Goal: Find specific page/section: Find specific page/section

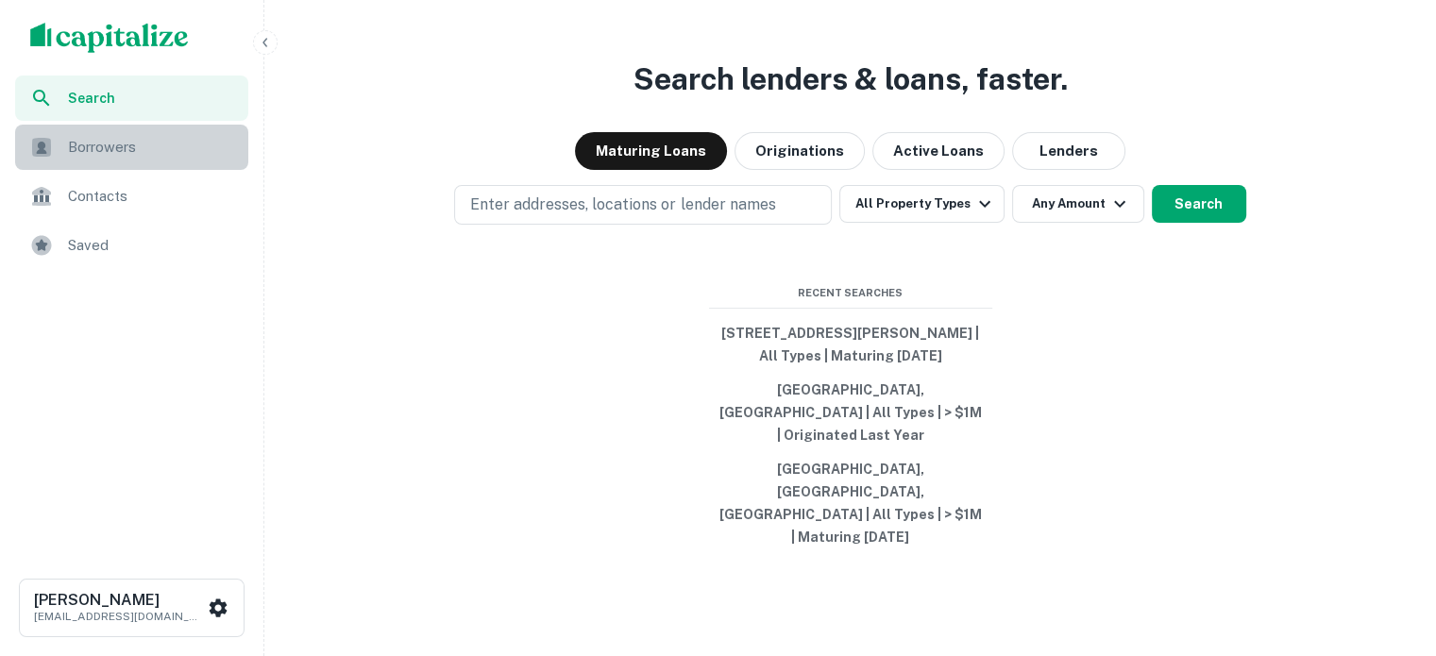
click at [93, 154] on span "Borrowers" at bounding box center [152, 147] width 169 height 23
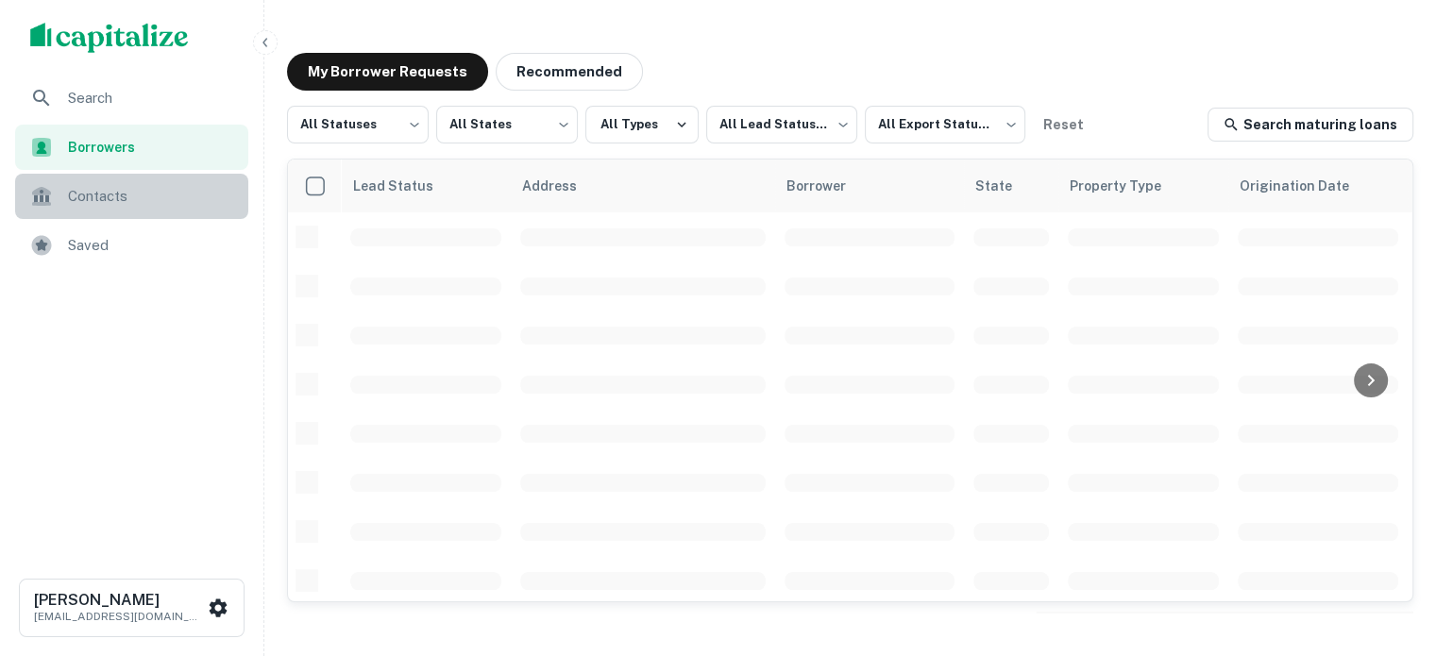
click at [195, 209] on div "Contacts" at bounding box center [131, 196] width 233 height 45
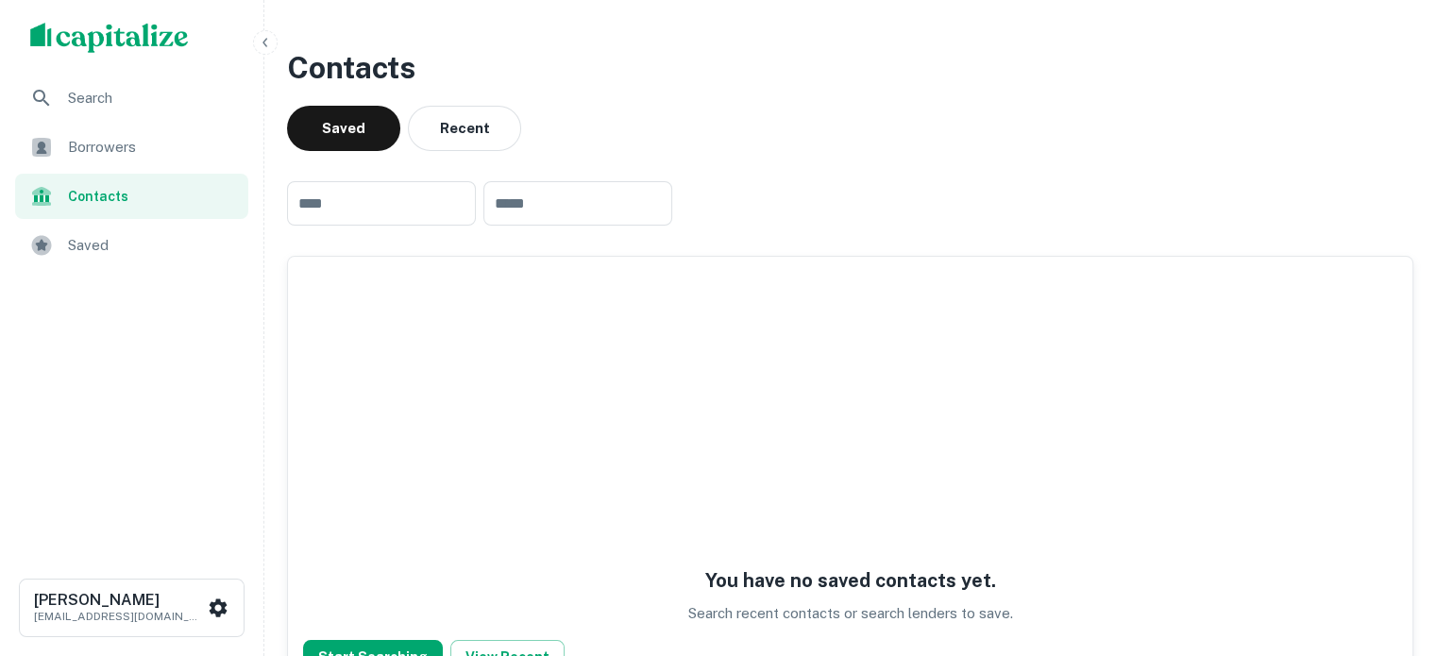
click at [205, 90] on span "Search" at bounding box center [152, 98] width 169 height 23
